Goal: Transaction & Acquisition: Purchase product/service

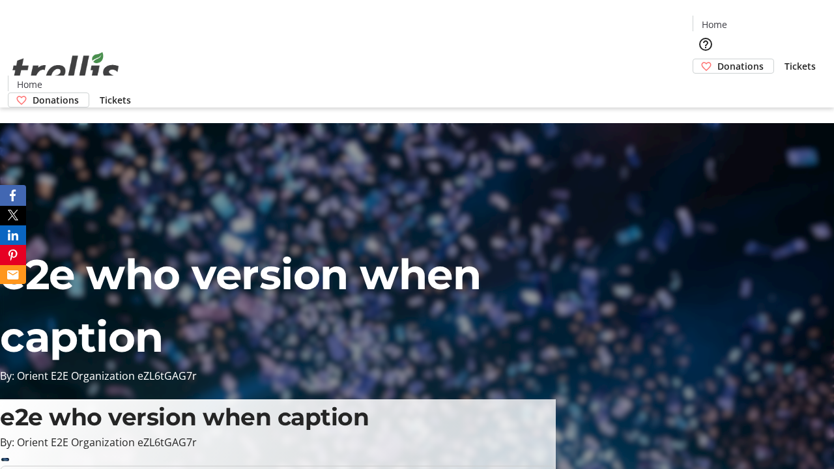
click at [784, 59] on span "Tickets" at bounding box center [799, 66] width 31 height 14
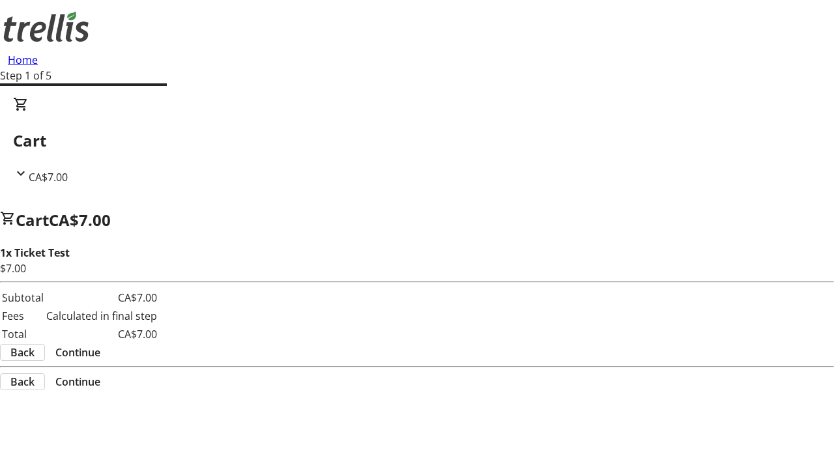
click at [100, 345] on span "Continue" at bounding box center [77, 353] width 45 height 16
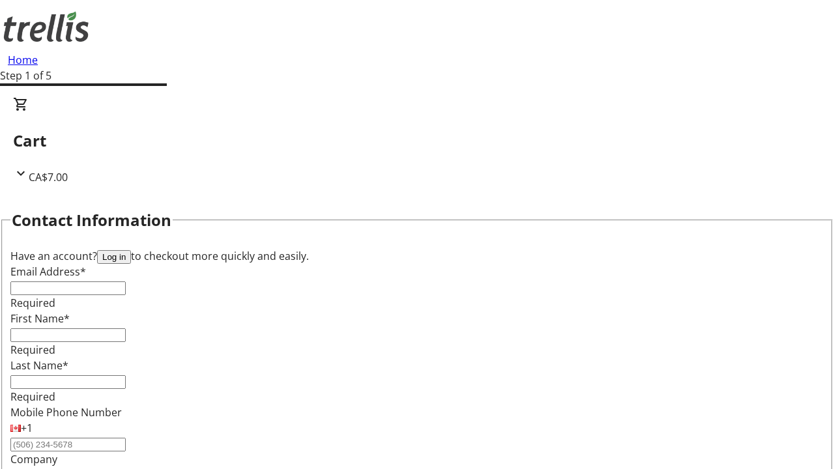
click at [131, 250] on button "Log in" at bounding box center [114, 257] width 34 height 14
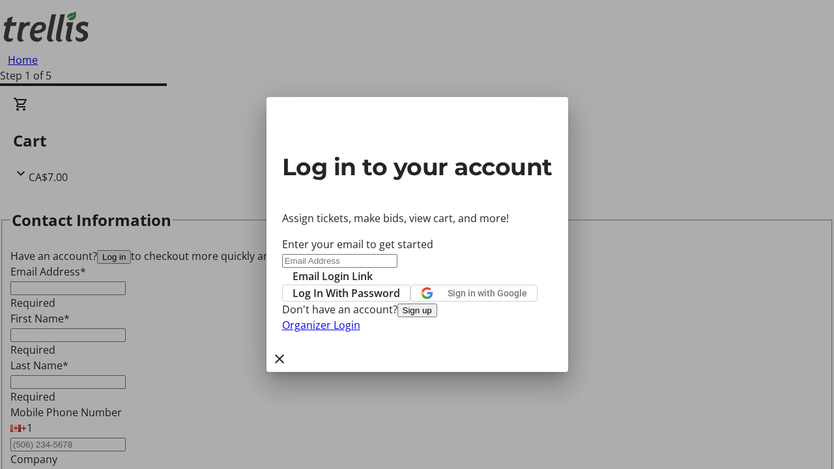
click at [400, 285] on span "Log In With Password" at bounding box center [345, 293] width 107 height 16
